Goal: Task Accomplishment & Management: Manage account settings

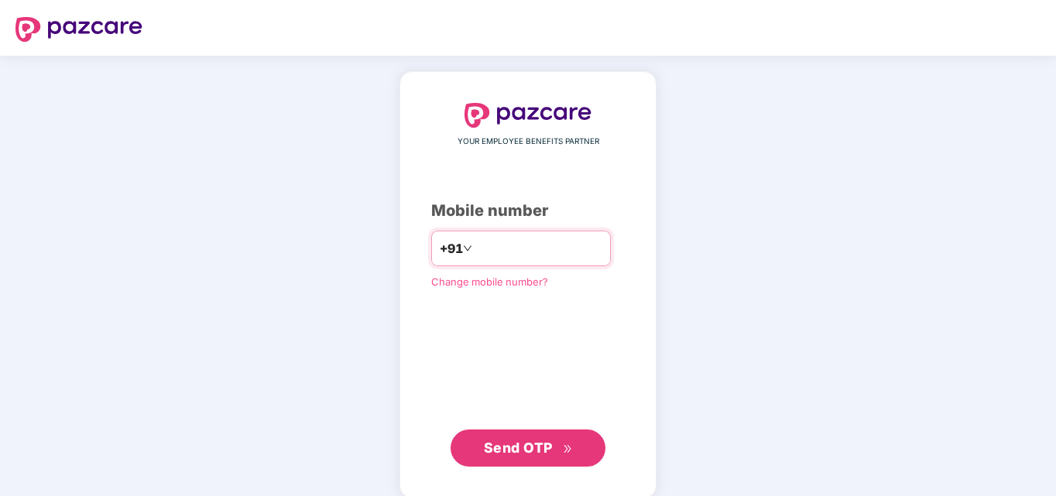
click at [549, 246] on input "number" at bounding box center [538, 248] width 127 height 25
type input "**********"
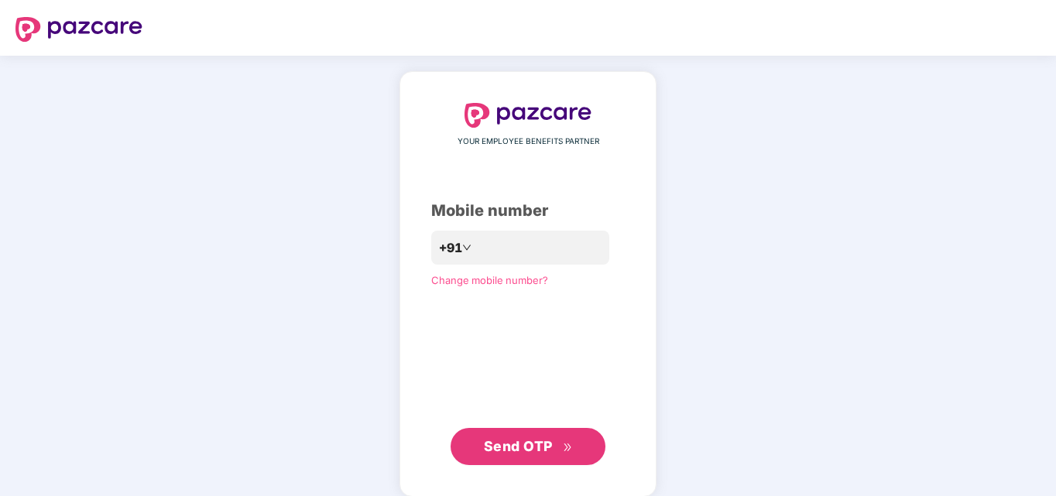
click at [531, 434] on button "Send OTP" at bounding box center [528, 446] width 155 height 37
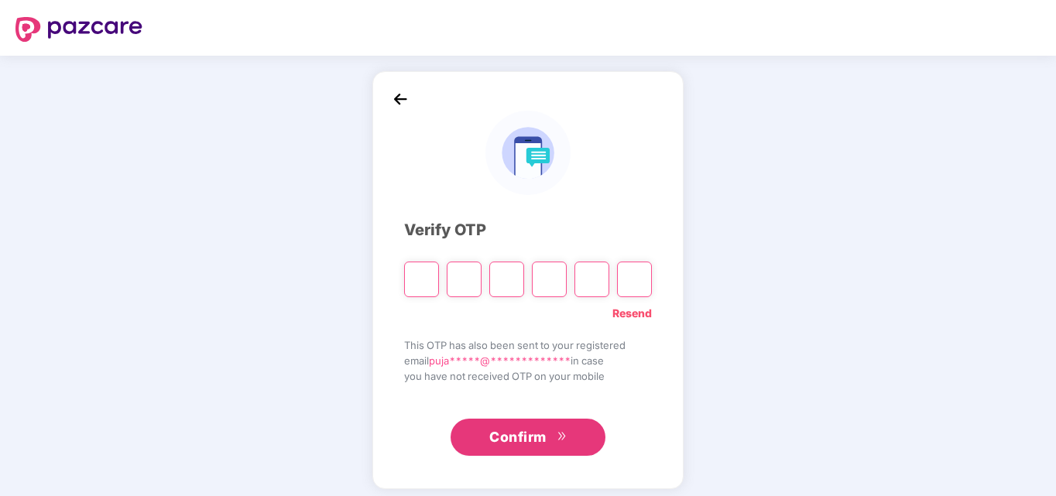
type input "*"
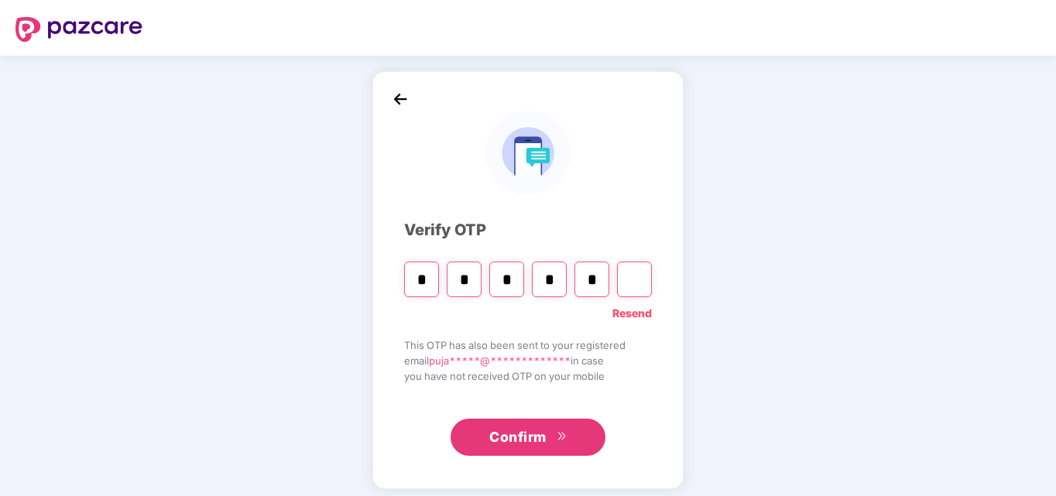
type input "*"
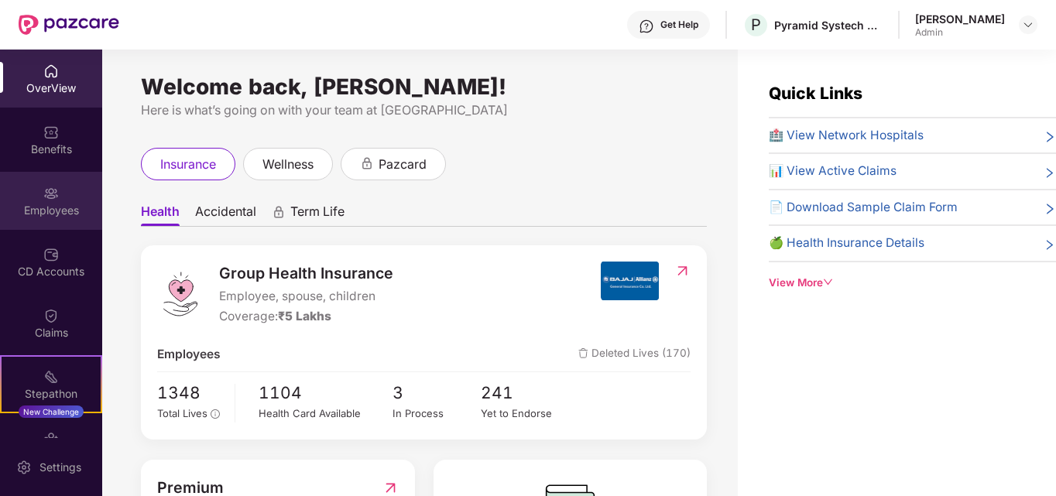
click at [50, 203] on div "Employees" at bounding box center [51, 210] width 102 height 15
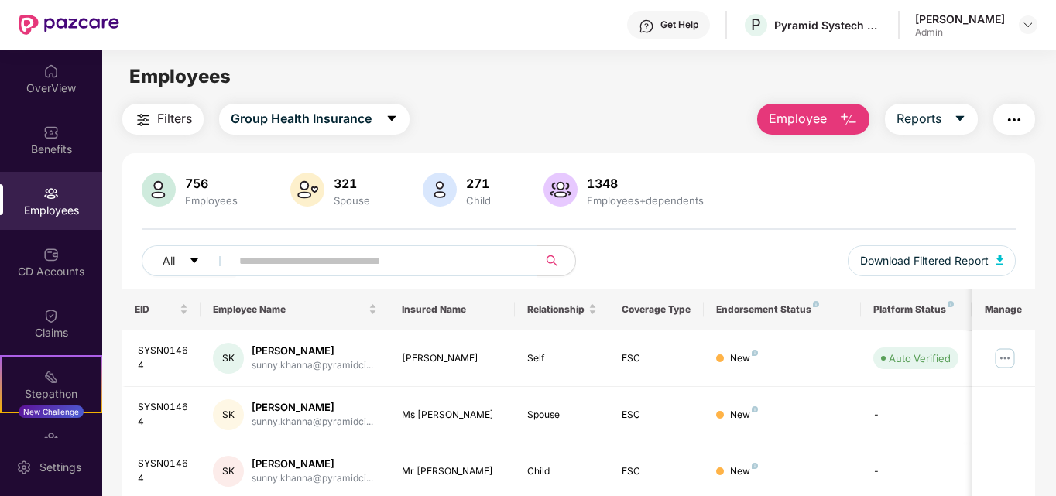
click at [863, 123] on button "Employee" at bounding box center [813, 119] width 112 height 31
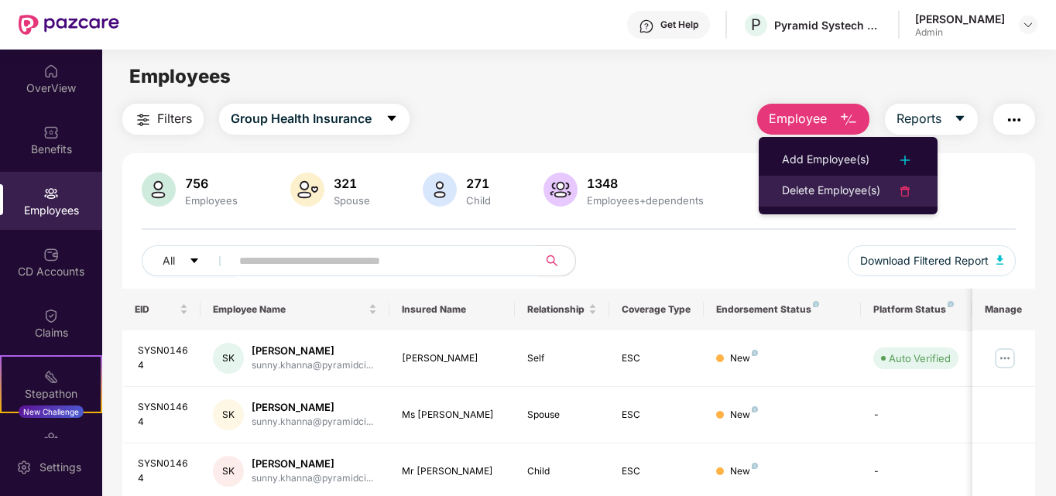
click at [872, 187] on div "Delete Employee(s)" at bounding box center [831, 191] width 98 height 19
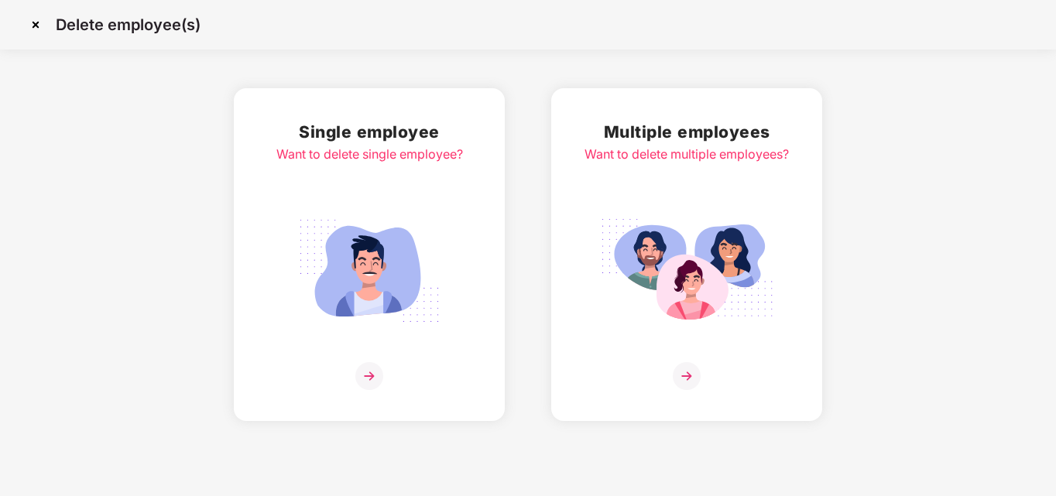
click at [676, 373] on img at bounding box center [687, 376] width 28 height 28
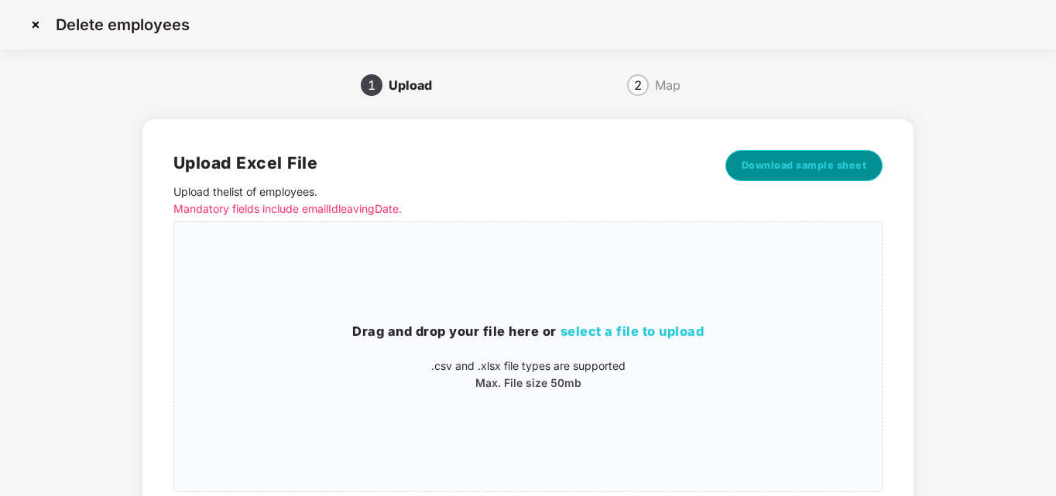
click at [814, 173] on span "Download sample sheet" at bounding box center [804, 165] width 125 height 15
click at [688, 326] on span "select a file to upload" at bounding box center [633, 331] width 144 height 15
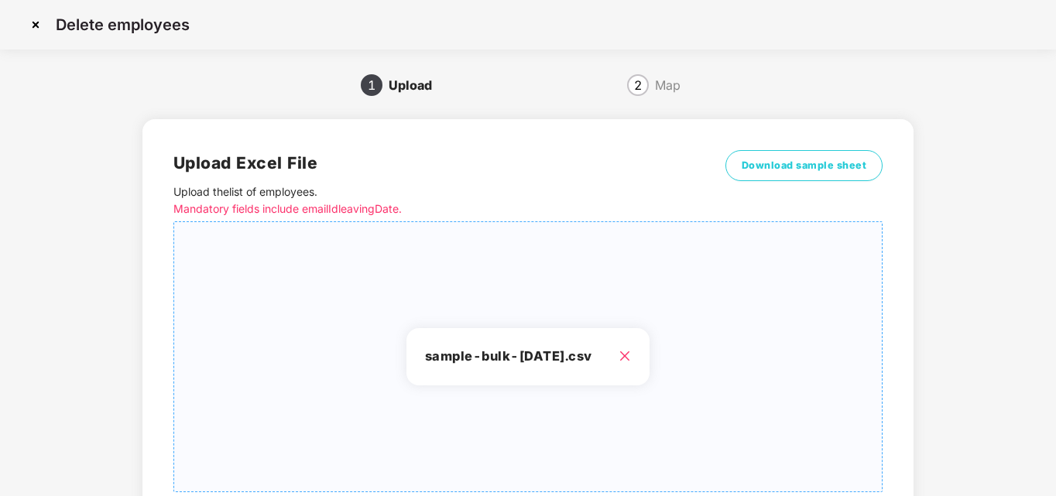
click at [1055, 417] on div "Delete employees 1 Upload 2 Map Upload Excel File Upload the list of employees …" at bounding box center [528, 310] width 1056 height 620
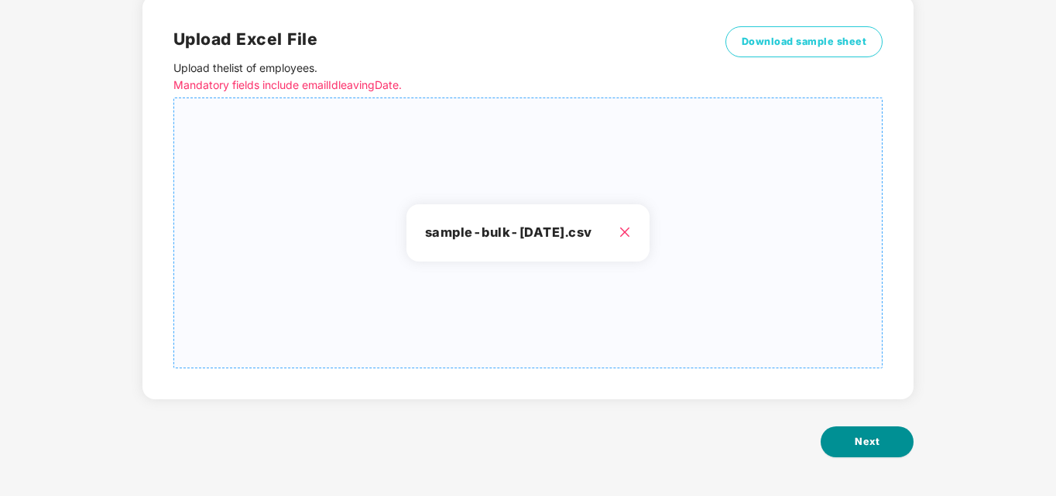
click at [878, 438] on span "Next" at bounding box center [867, 441] width 25 height 15
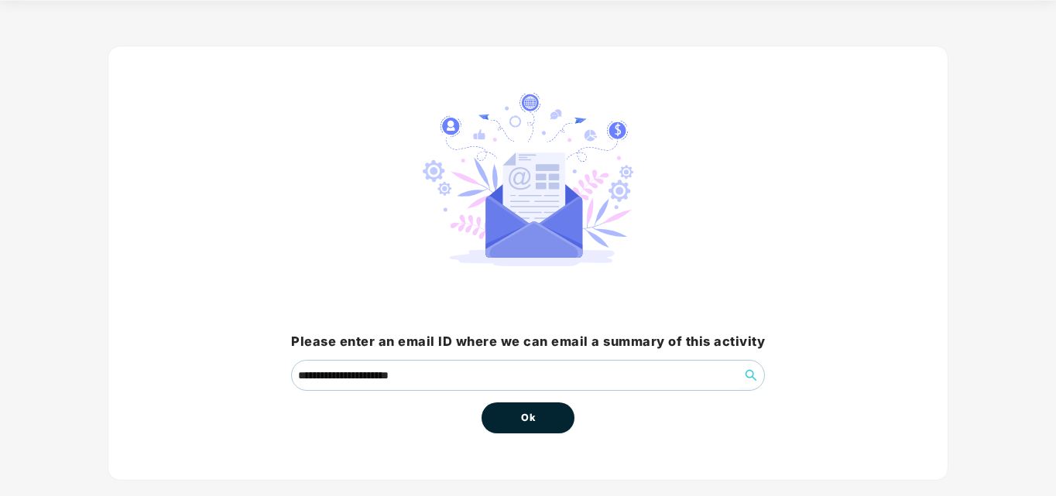
scroll to position [76, 0]
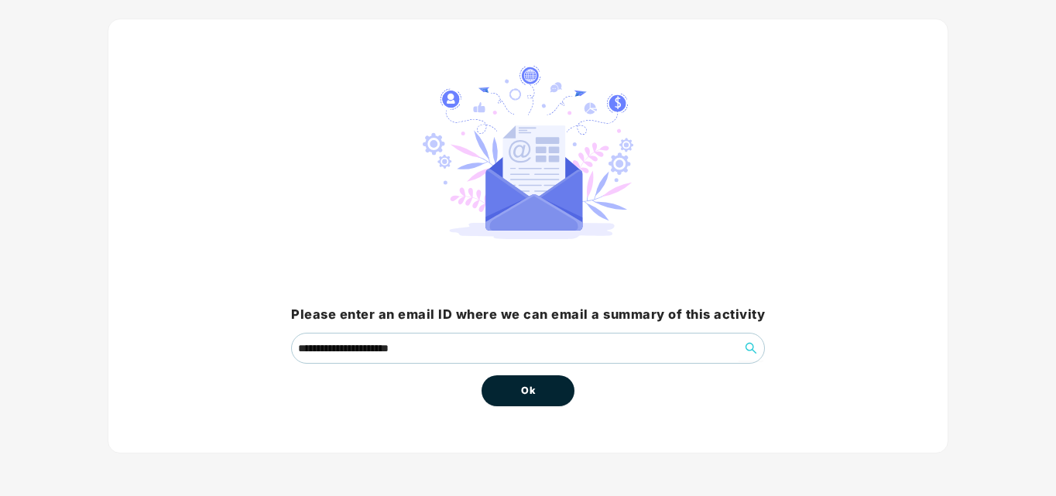
click at [543, 403] on button "Ok" at bounding box center [528, 391] width 93 height 31
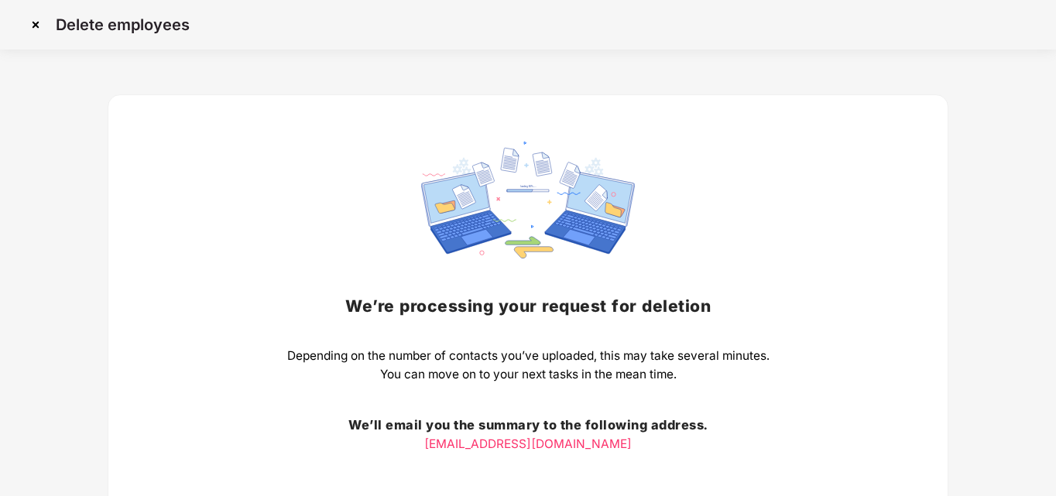
click at [33, 22] on img at bounding box center [35, 24] width 25 height 25
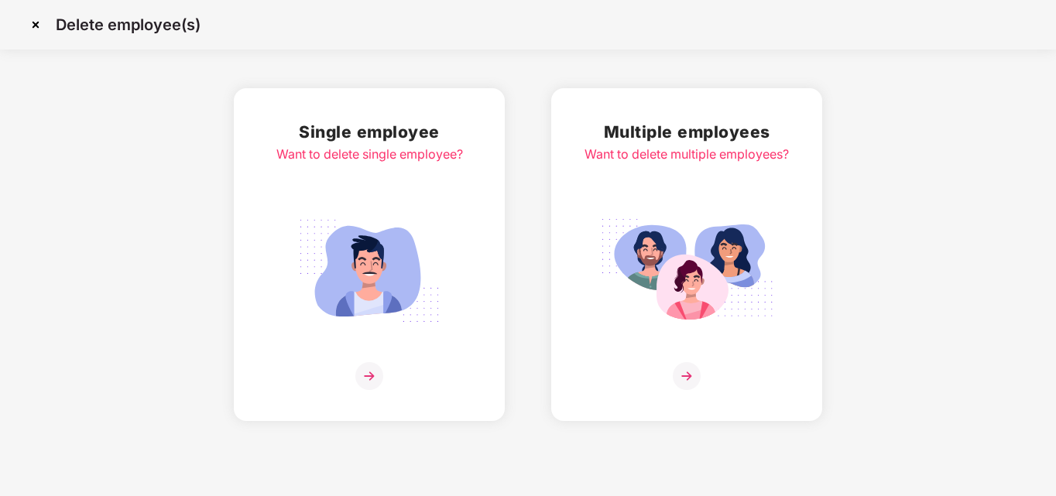
click at [685, 372] on img at bounding box center [687, 376] width 28 height 28
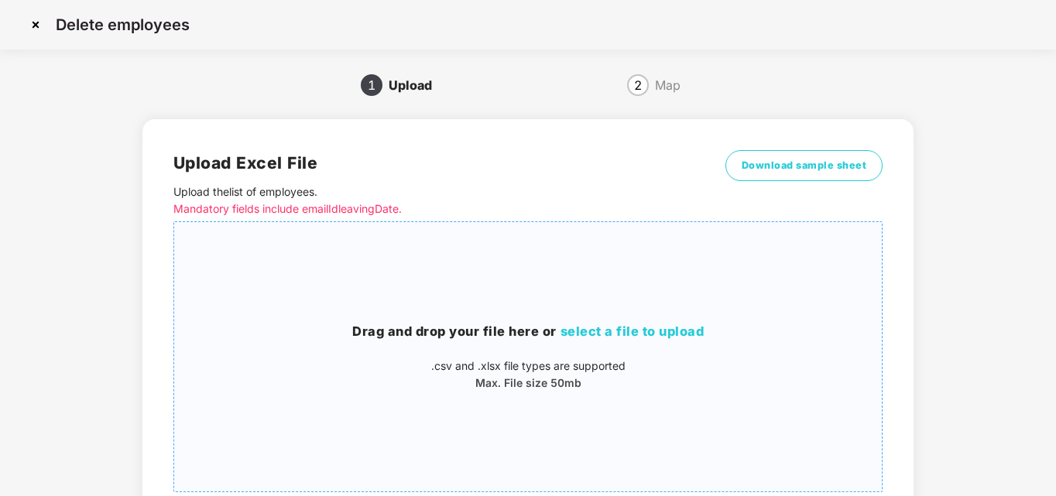
click at [617, 329] on span "select a file to upload" at bounding box center [633, 331] width 144 height 15
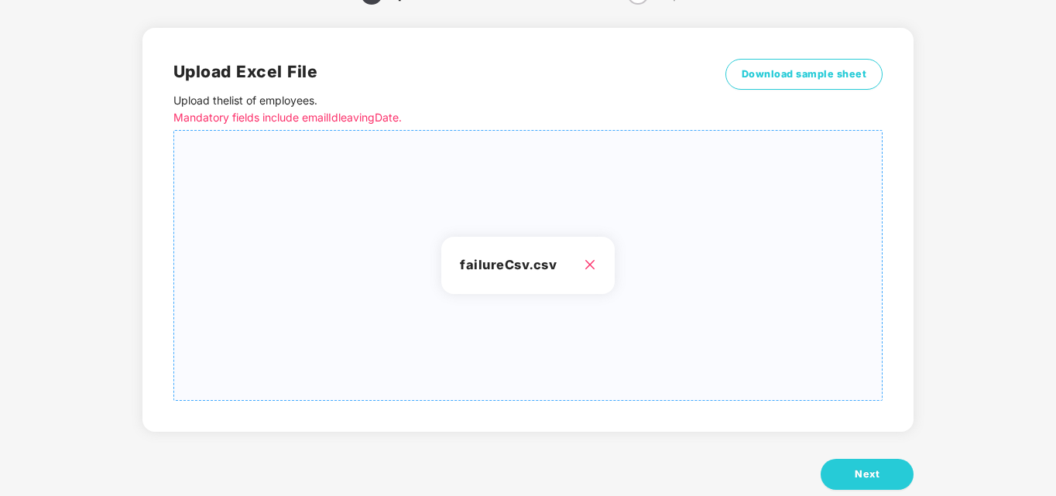
scroll to position [124, 0]
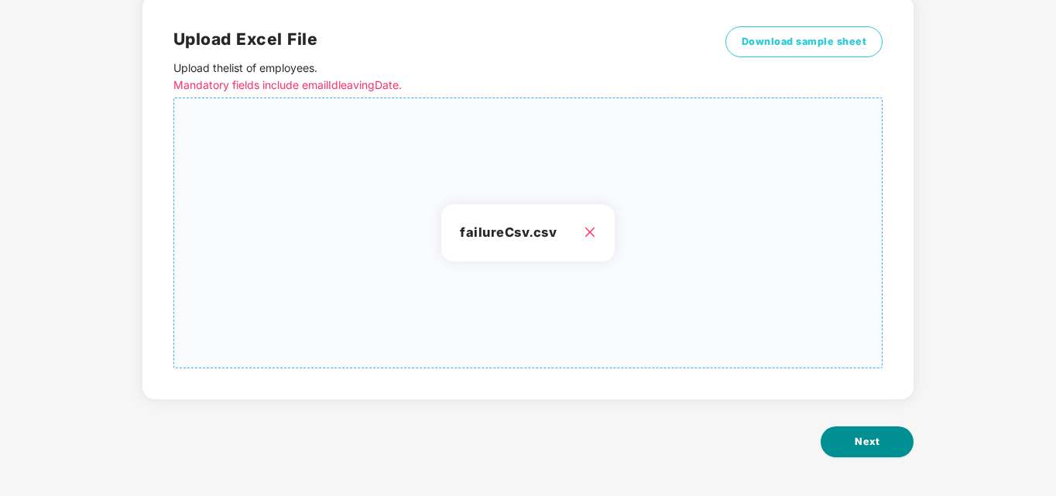
click at [880, 441] on button "Next" at bounding box center [867, 442] width 93 height 31
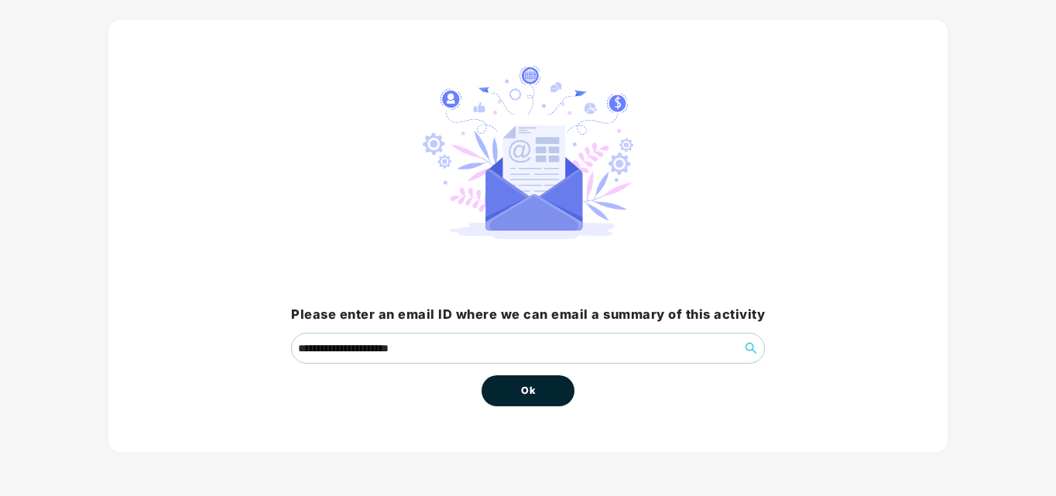
scroll to position [0, 0]
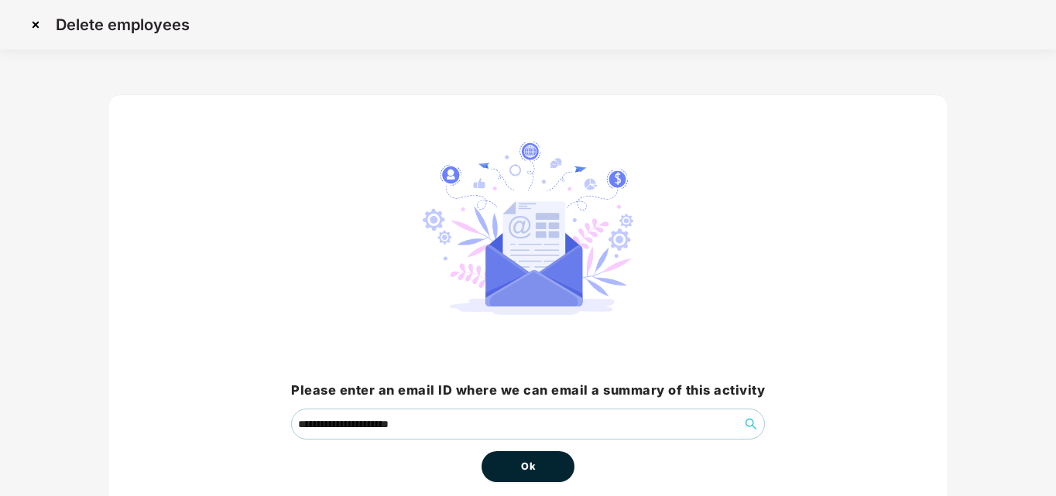
click at [556, 458] on button "Ok" at bounding box center [528, 466] width 93 height 31
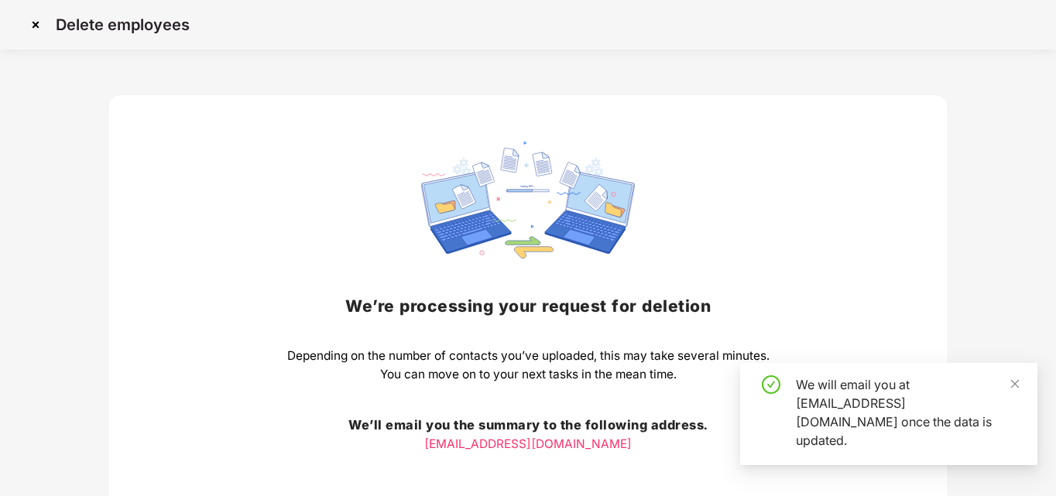
click at [556, 458] on div "We’re processing your request for deletion Depending on the number of contacts …" at bounding box center [528, 338] width 482 height 393
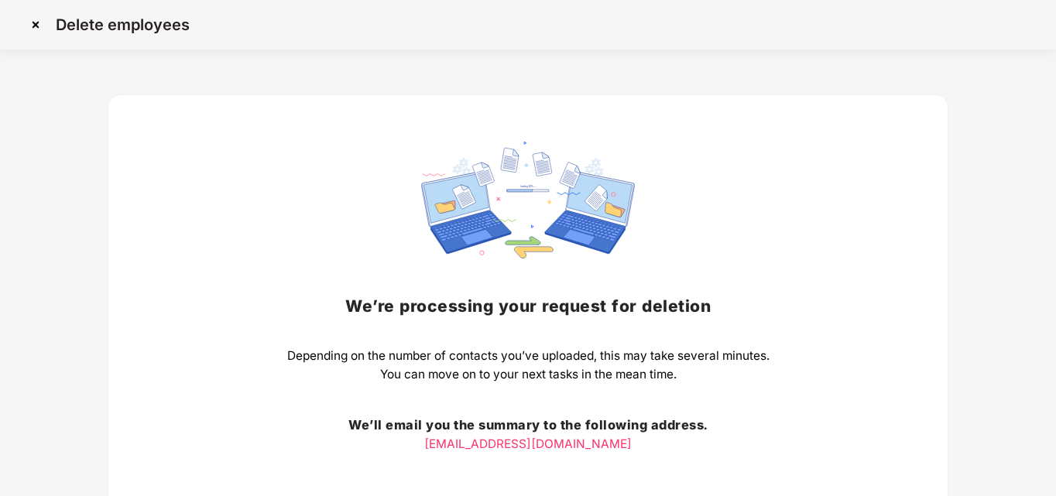
click at [35, 26] on img at bounding box center [35, 24] width 25 height 25
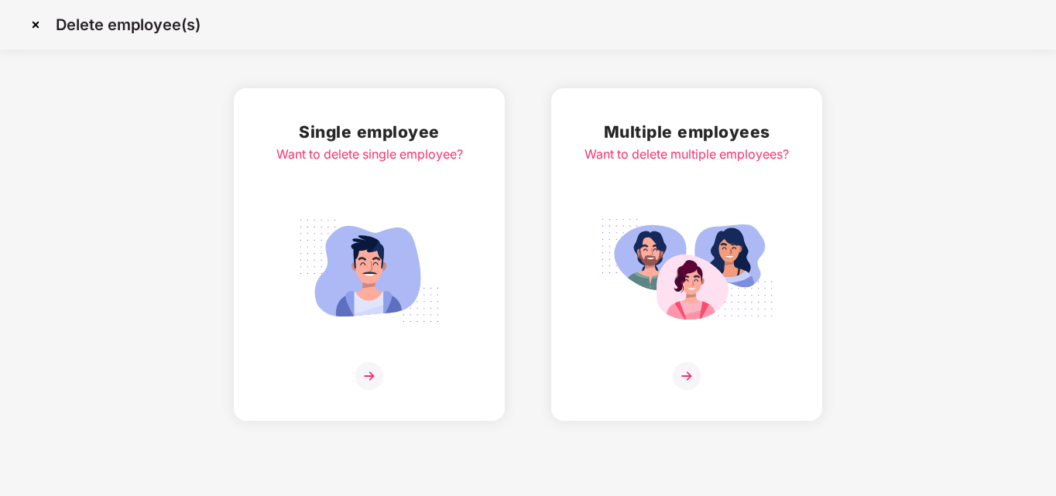
click at [689, 373] on img at bounding box center [687, 376] width 28 height 28
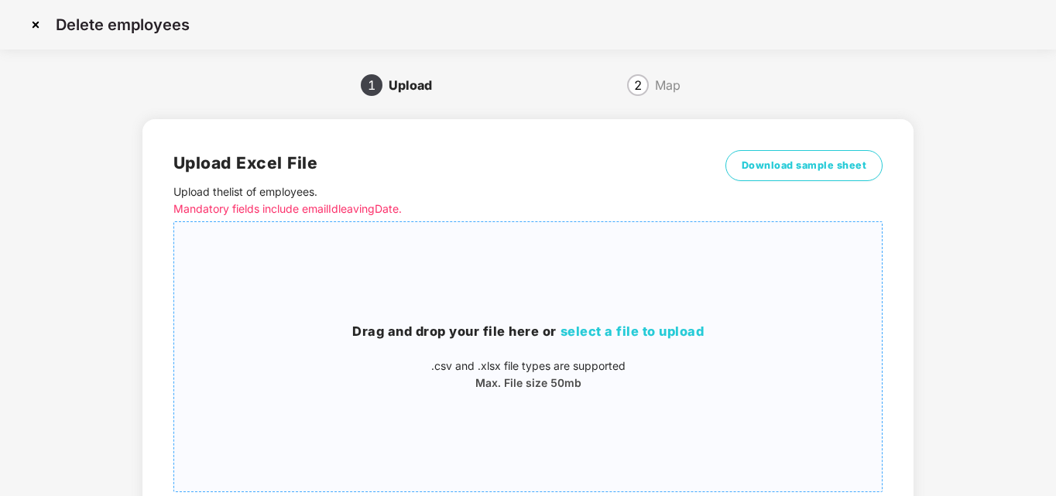
click at [641, 331] on span "select a file to upload" at bounding box center [633, 331] width 144 height 15
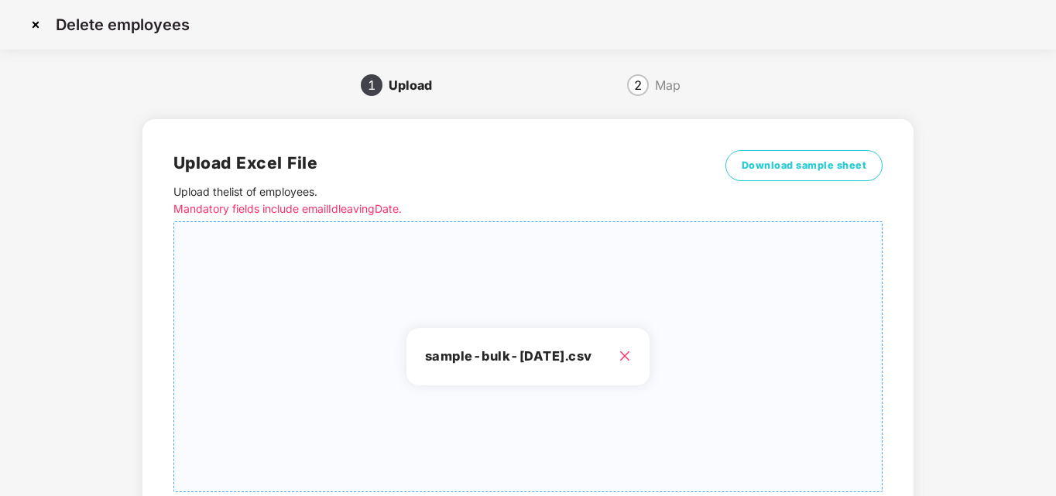
click at [1054, 413] on div "Delete employees 1 Upload 2 Map Upload Excel File Upload the list of employees …" at bounding box center [528, 310] width 1056 height 620
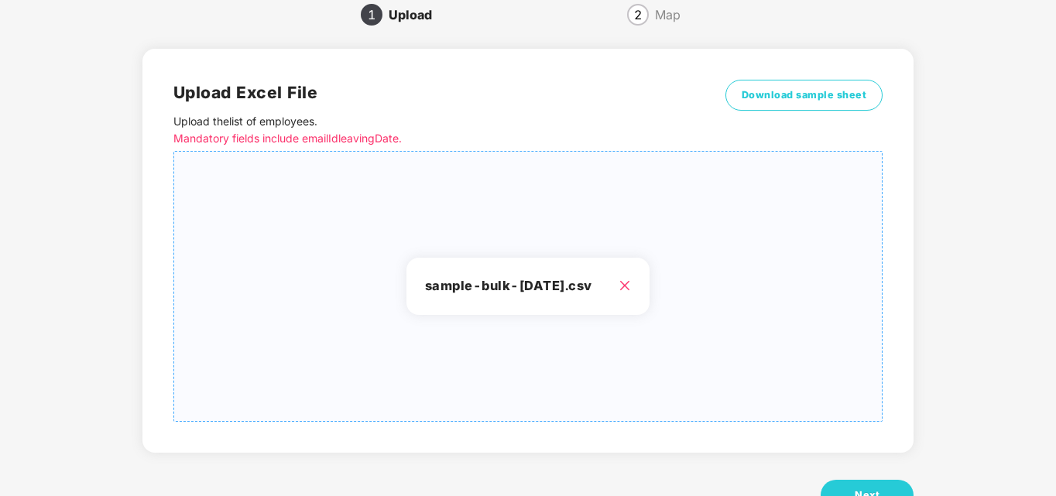
scroll to position [124, 0]
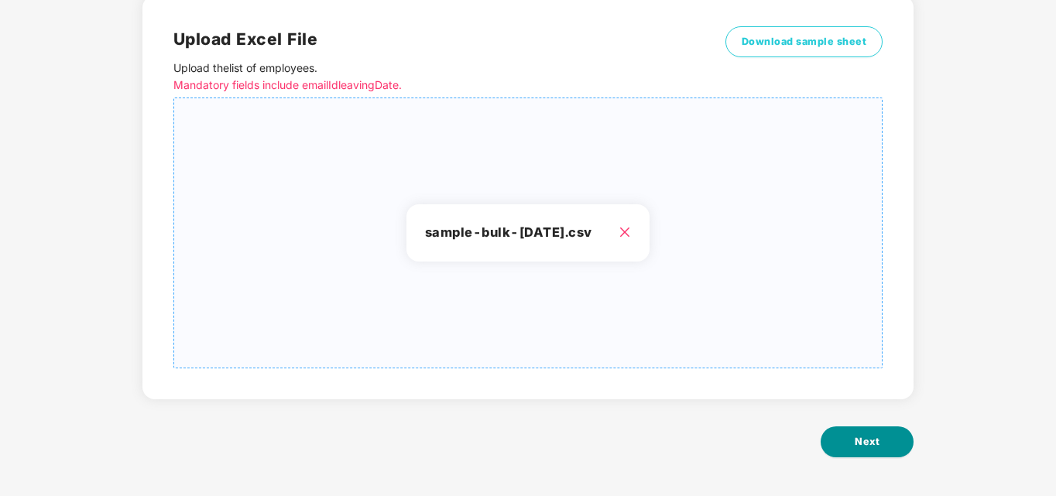
click at [839, 439] on button "Next" at bounding box center [867, 442] width 93 height 31
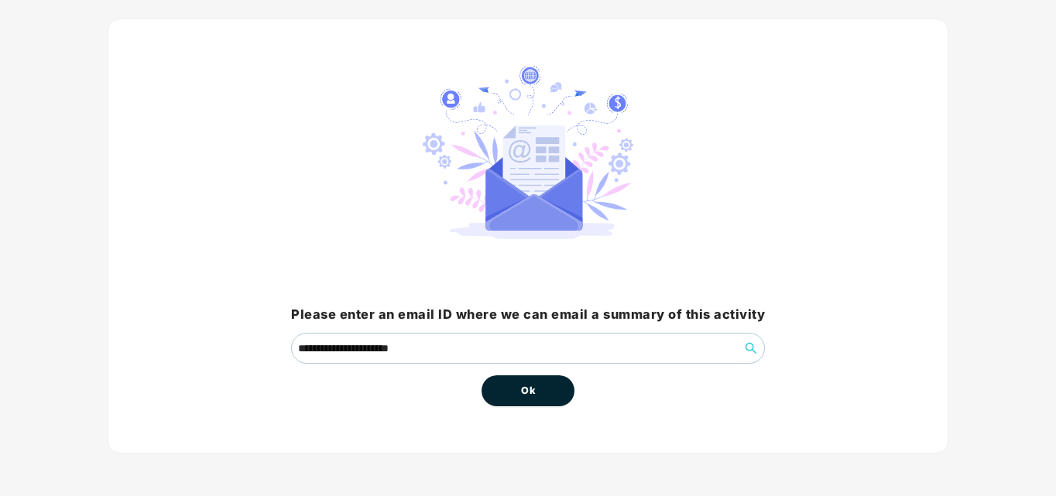
scroll to position [0, 0]
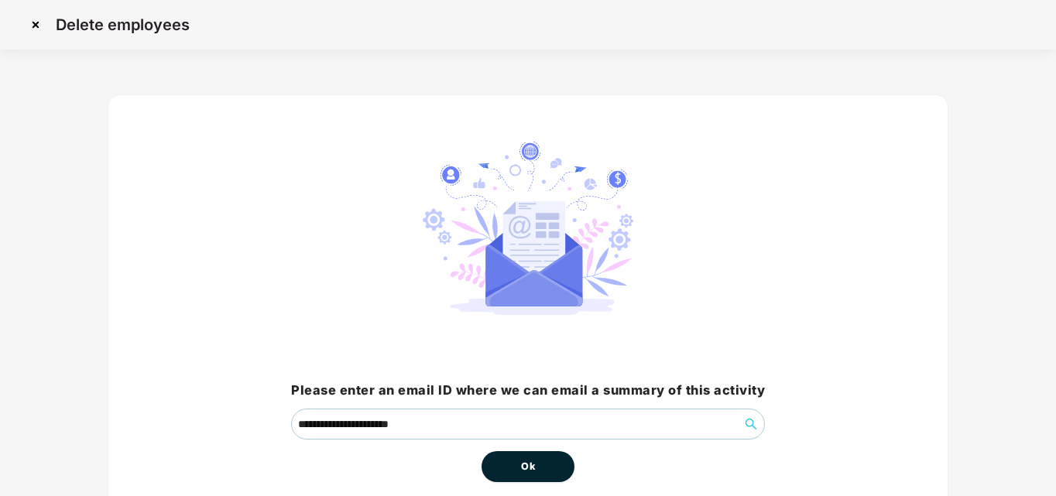
click at [549, 463] on button "Ok" at bounding box center [528, 466] width 93 height 31
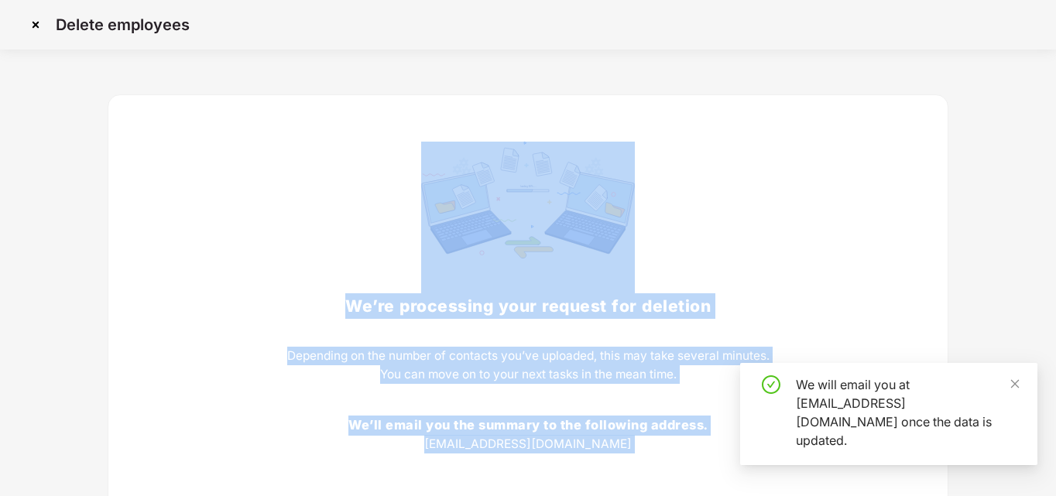
drag, startPoint x: 549, startPoint y: 463, endPoint x: 236, endPoint y: -67, distance: 615.8
click at [236, 0] on html "Delete employees We’re processing your request for deletion Depending on the nu…" at bounding box center [528, 248] width 1056 height 496
click at [264, 139] on div "We’re processing your request for deletion Depending on the number of contacts …" at bounding box center [529, 338] width 842 height 488
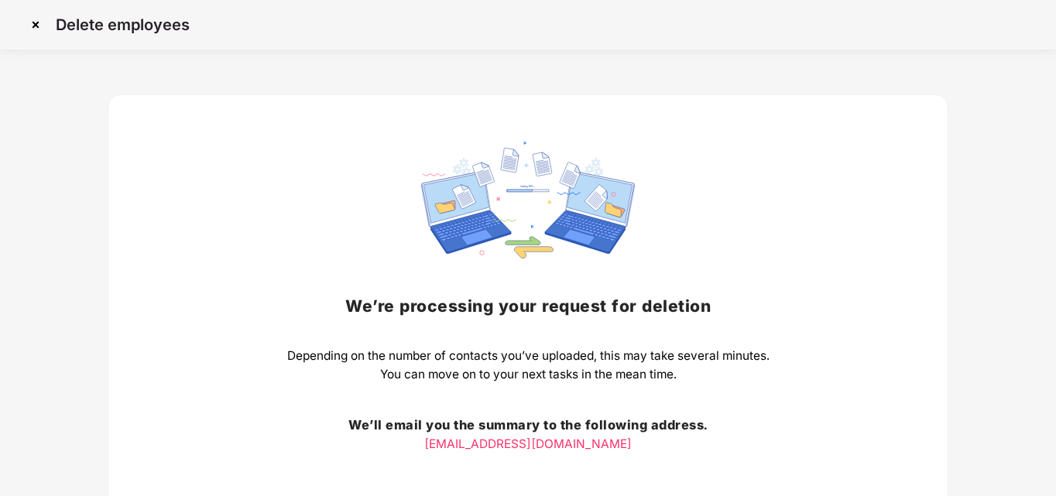
click at [32, 27] on img at bounding box center [35, 24] width 25 height 25
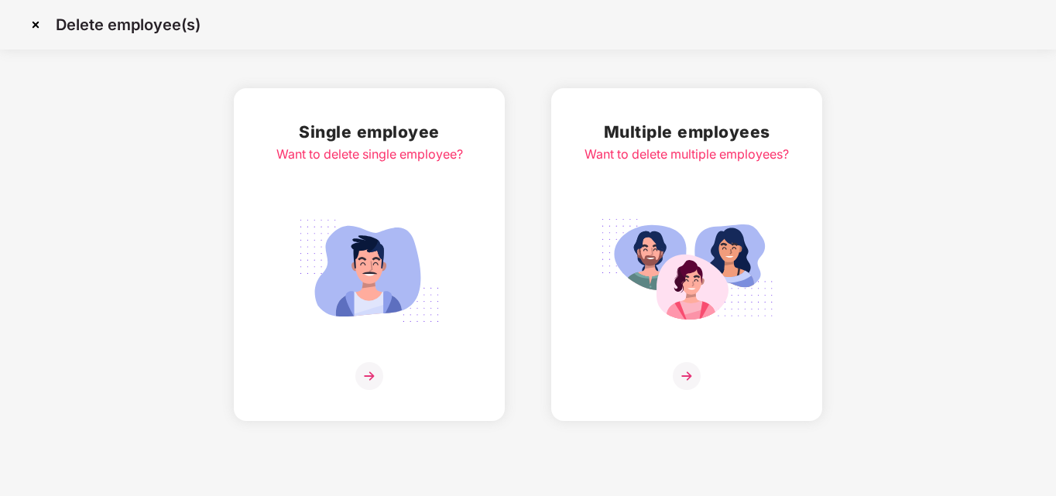
click at [694, 367] on img at bounding box center [687, 376] width 28 height 28
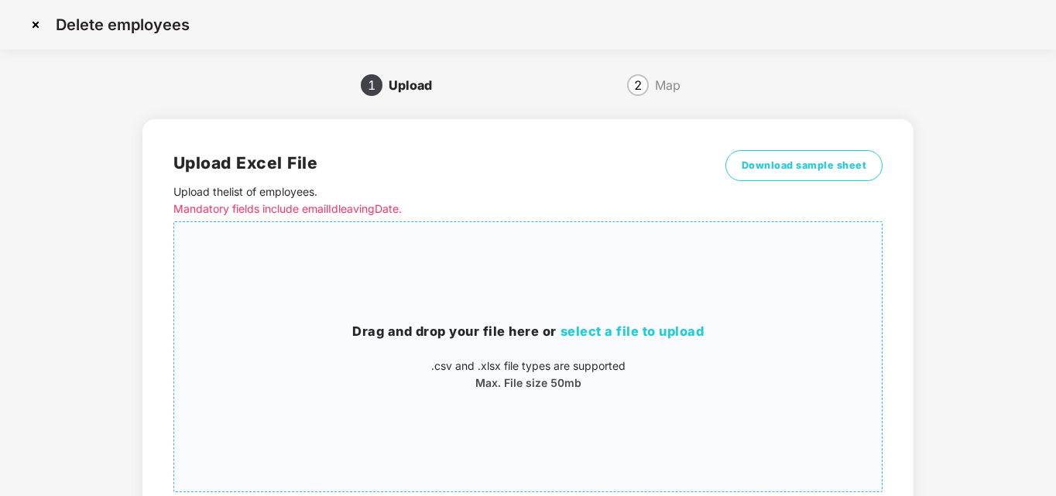
click at [667, 328] on span "select a file to upload" at bounding box center [633, 331] width 144 height 15
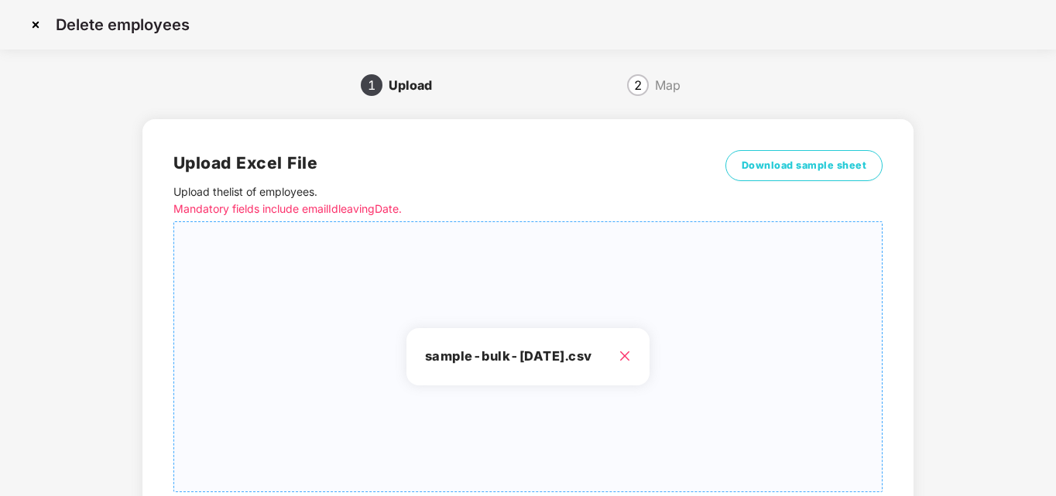
click at [627, 360] on icon "close" at bounding box center [625, 356] width 12 height 12
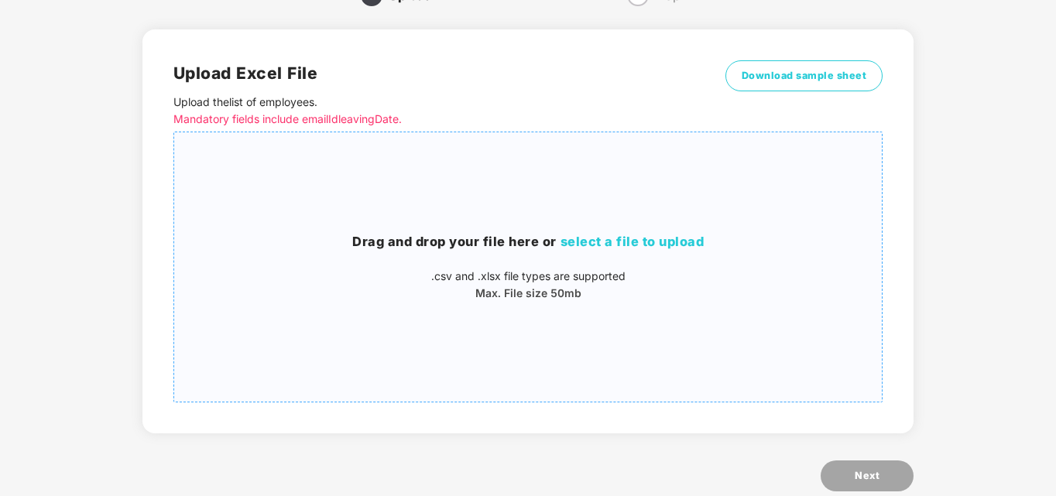
scroll to position [124, 0]
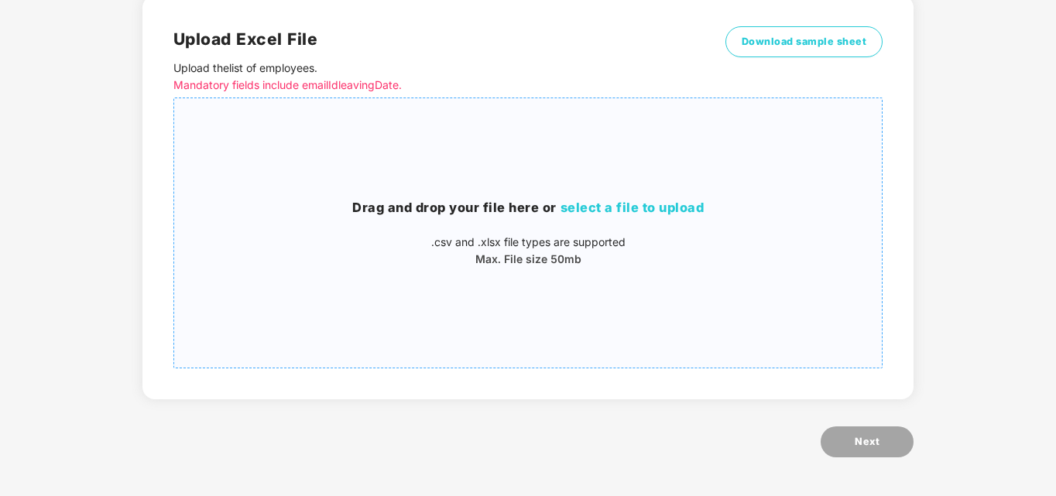
click at [653, 206] on span "select a file to upload" at bounding box center [633, 207] width 144 height 15
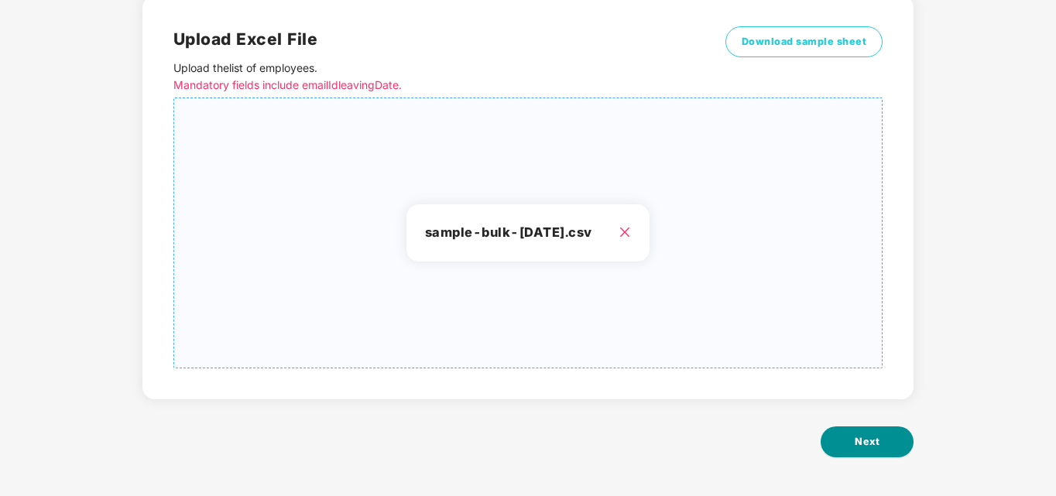
click at [849, 440] on button "Next" at bounding box center [867, 442] width 93 height 31
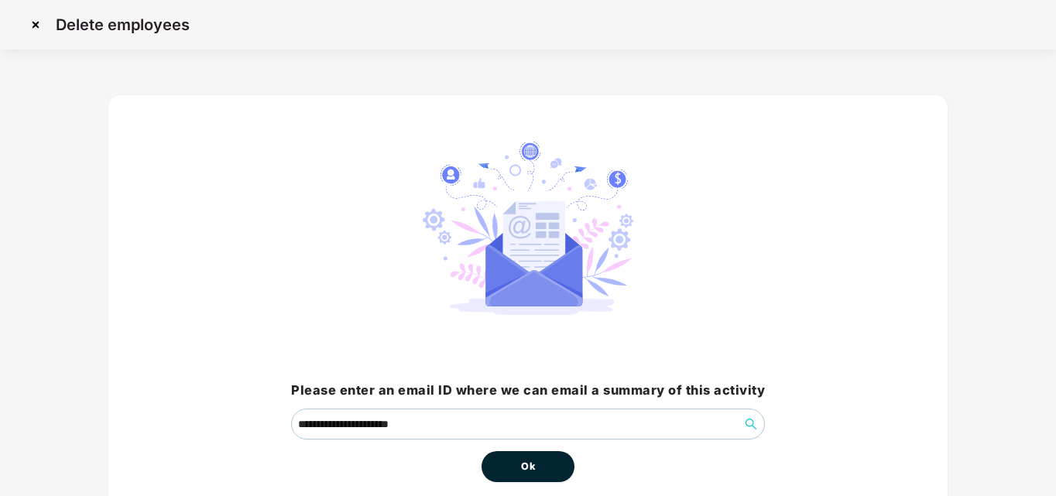
click at [531, 459] on span "Ok" at bounding box center [528, 466] width 14 height 15
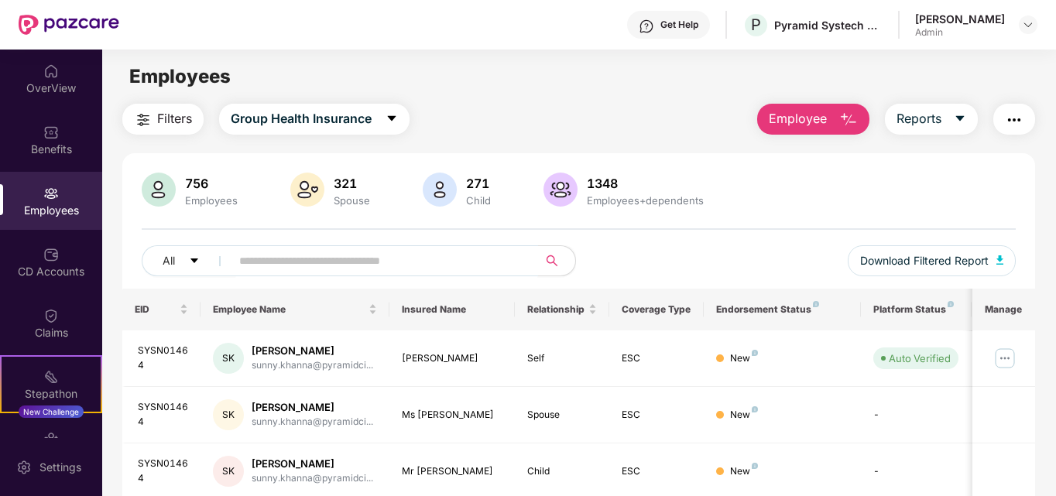
click at [442, 264] on input "text" at bounding box center [378, 260] width 278 height 23
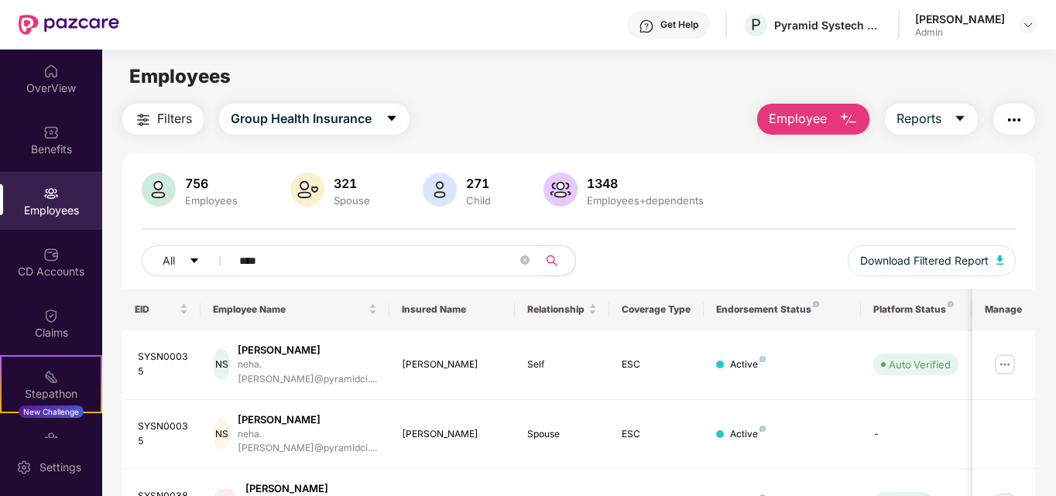
type input "****"
click at [853, 122] on img "button" at bounding box center [848, 120] width 19 height 19
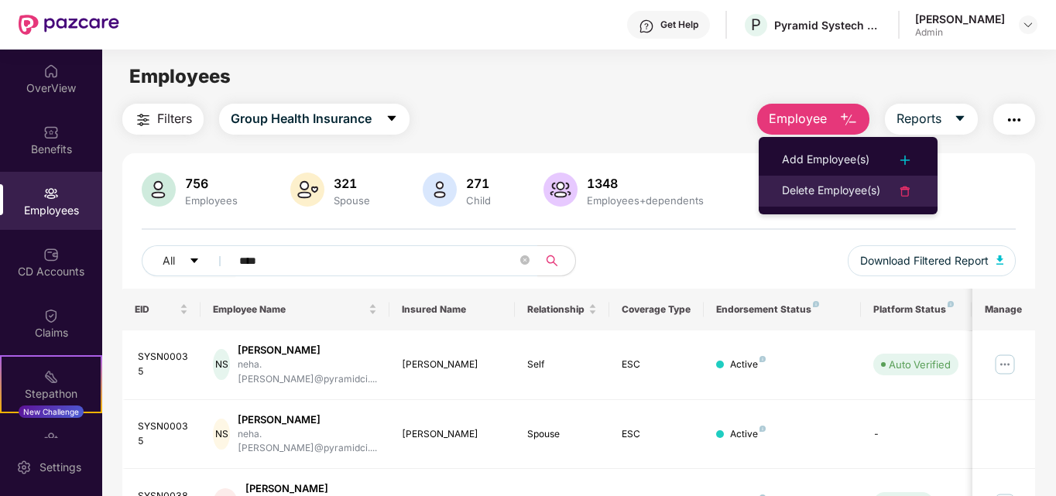
click at [846, 201] on div "Delete Employee(s)" at bounding box center [831, 191] width 98 height 19
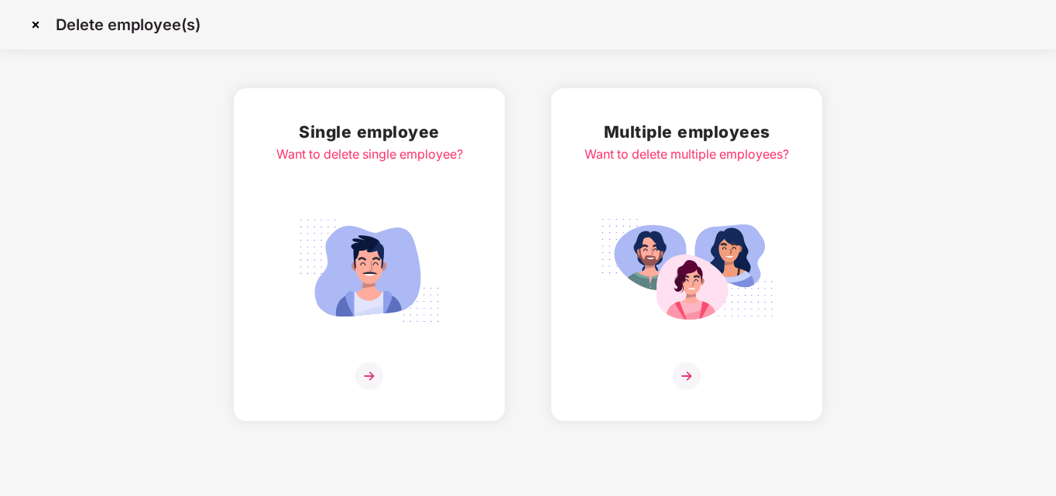
click at [686, 376] on img at bounding box center [687, 376] width 28 height 28
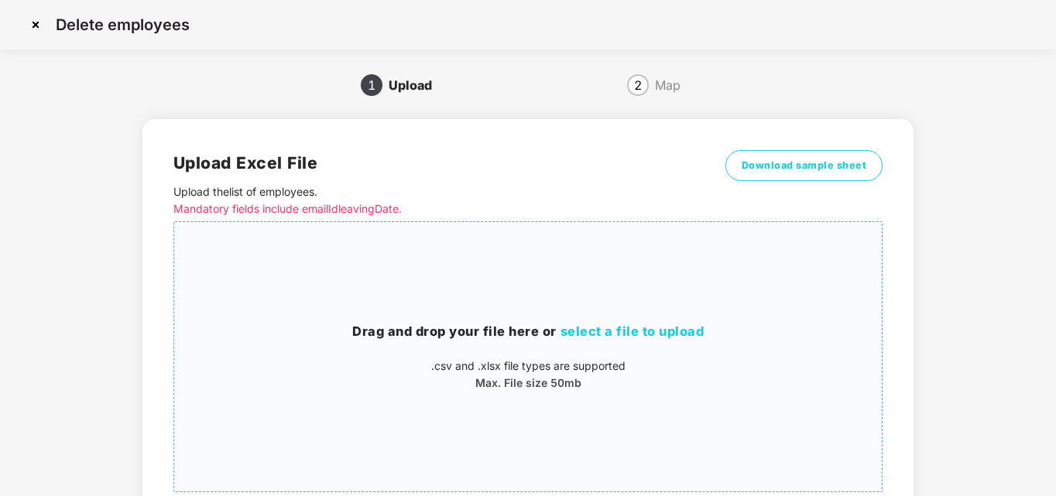
click at [613, 338] on span "select a file to upload" at bounding box center [633, 331] width 144 height 15
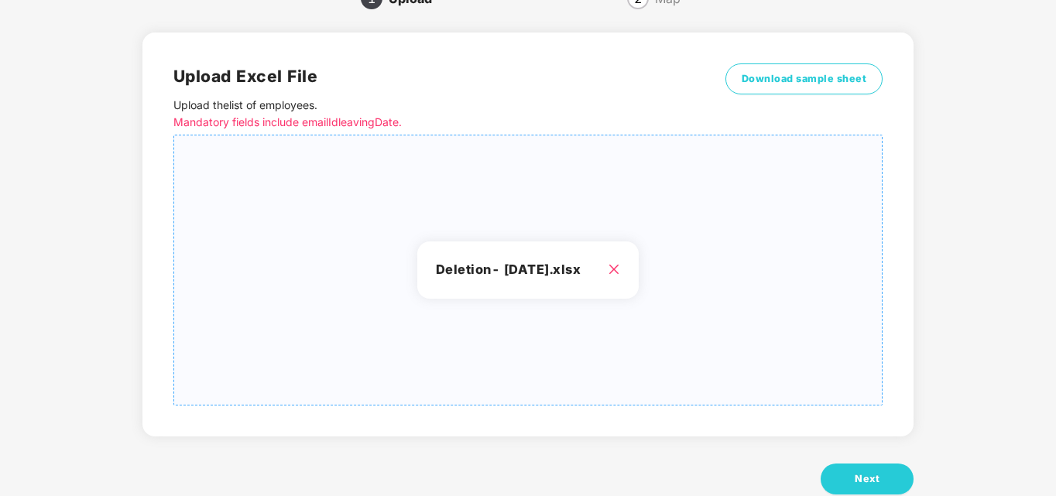
scroll to position [124, 0]
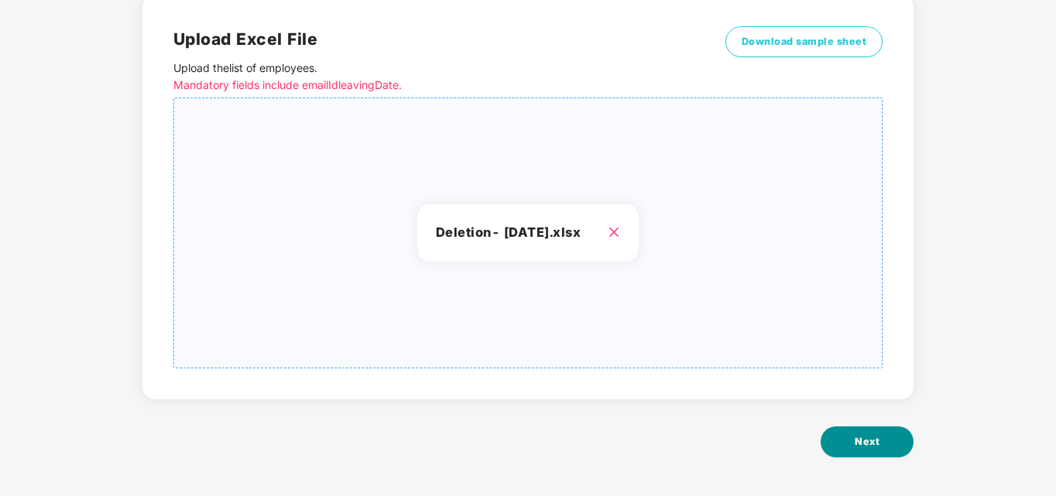
click at [876, 447] on span "Next" at bounding box center [867, 441] width 25 height 15
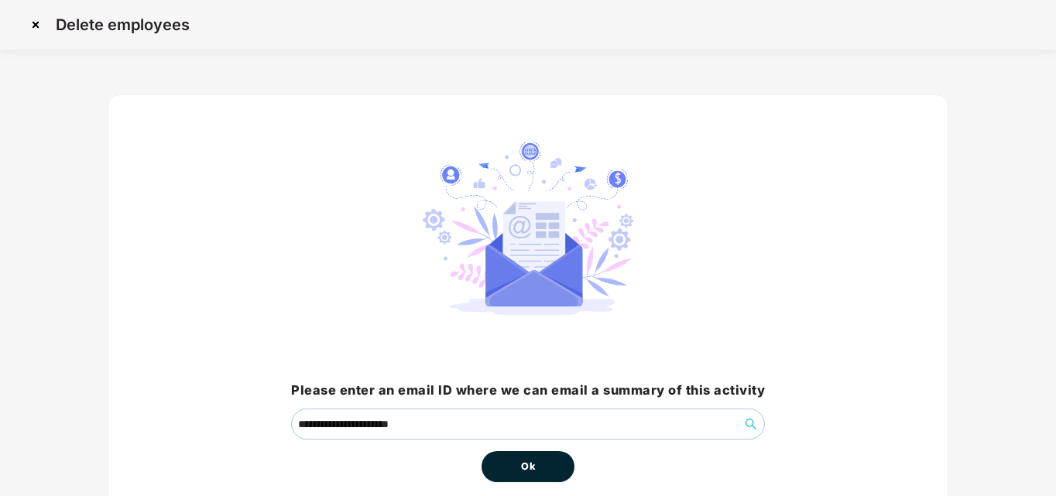
click at [544, 473] on button "Ok" at bounding box center [528, 466] width 93 height 31
